Goal: Transaction & Acquisition: Purchase product/service

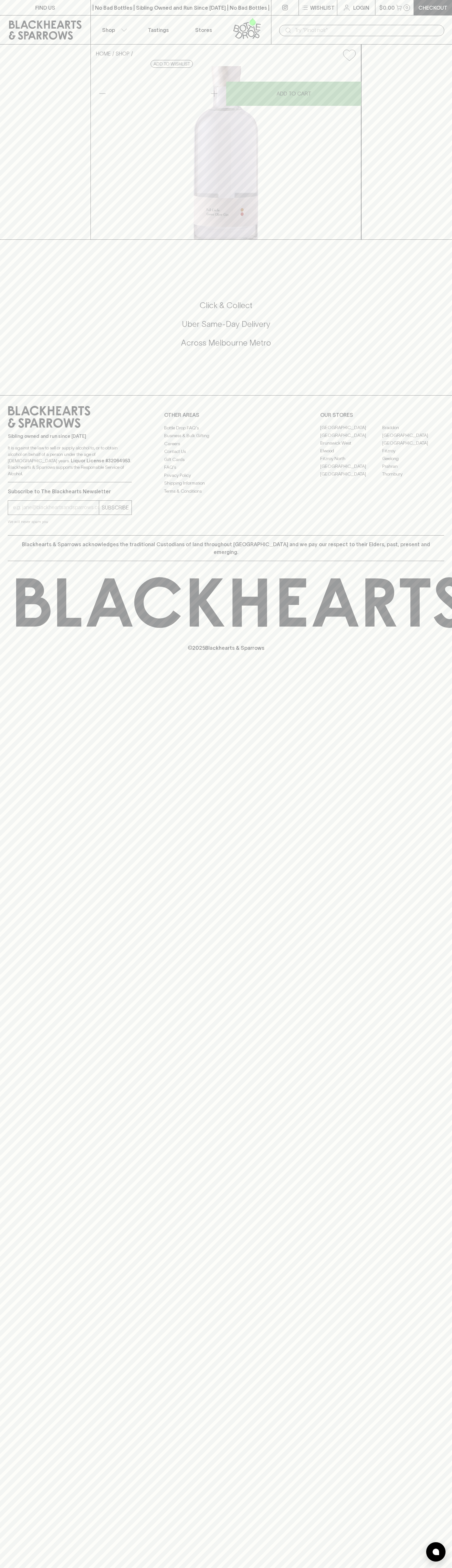
click at [442, 5] on p "Checkout" at bounding box center [433, 7] width 29 height 8
click at [436, 1567] on html "FIND US | No Bad Bottles | Sibling Owned and Run Since 2006 | No Bad Bottles | …" at bounding box center [226, 784] width 452 height 1568
click at [437, 1567] on html "FIND US | No Bad Bottles | Sibling Owned and Run Since 2006 | No Bad Bottles | …" at bounding box center [226, 784] width 452 height 1568
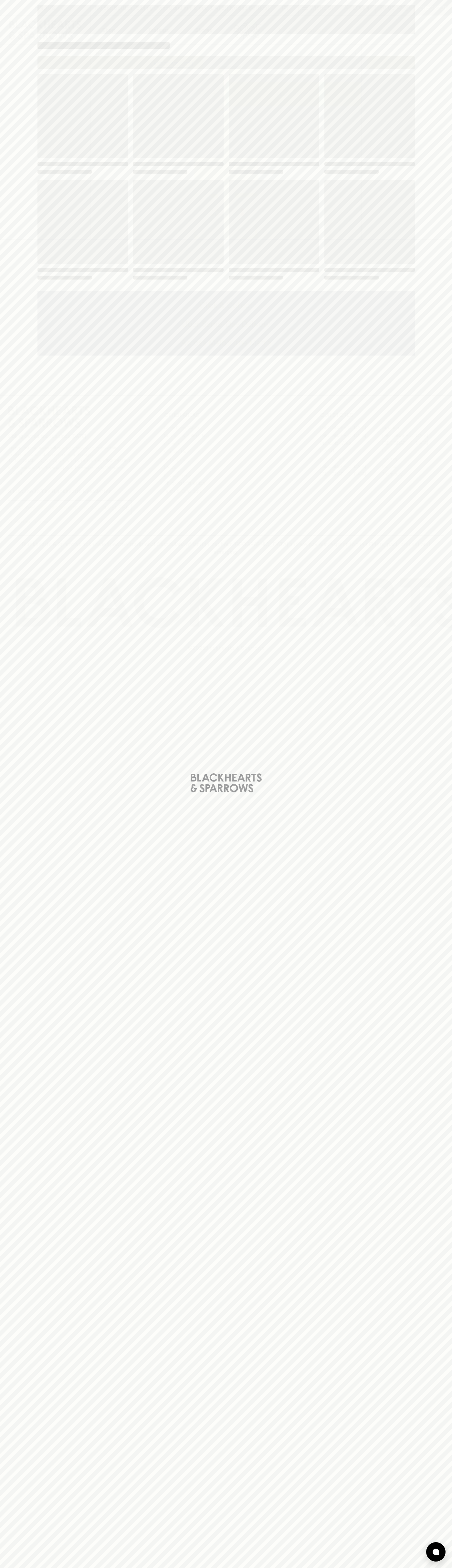
click at [31, 1542] on div "Loading" at bounding box center [226, 784] width 452 height 1568
